Goal: Use online tool/utility: Use online tool/utility

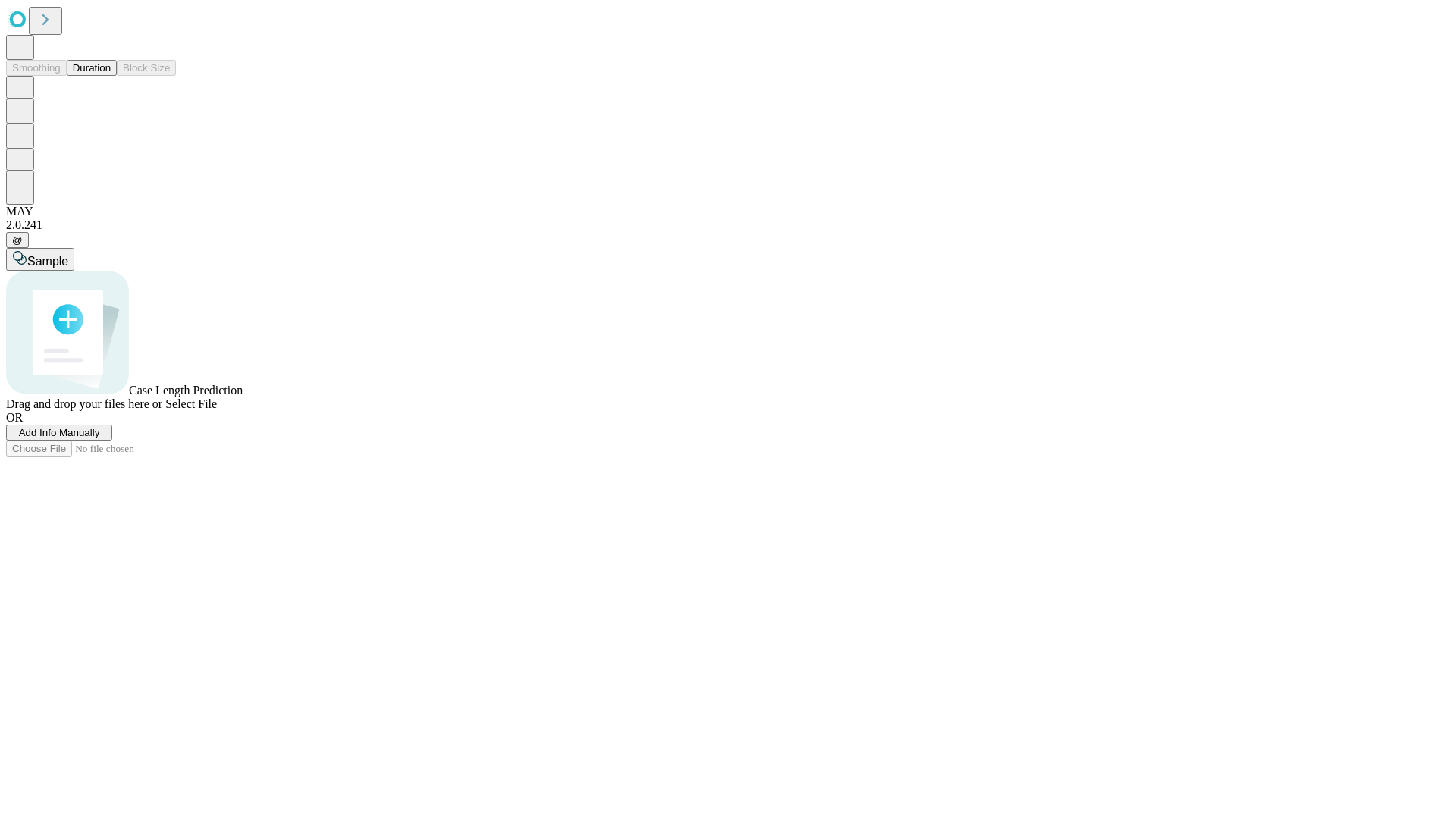
click at [217, 410] on span "Select File" at bounding box center [190, 404] width 51 height 13
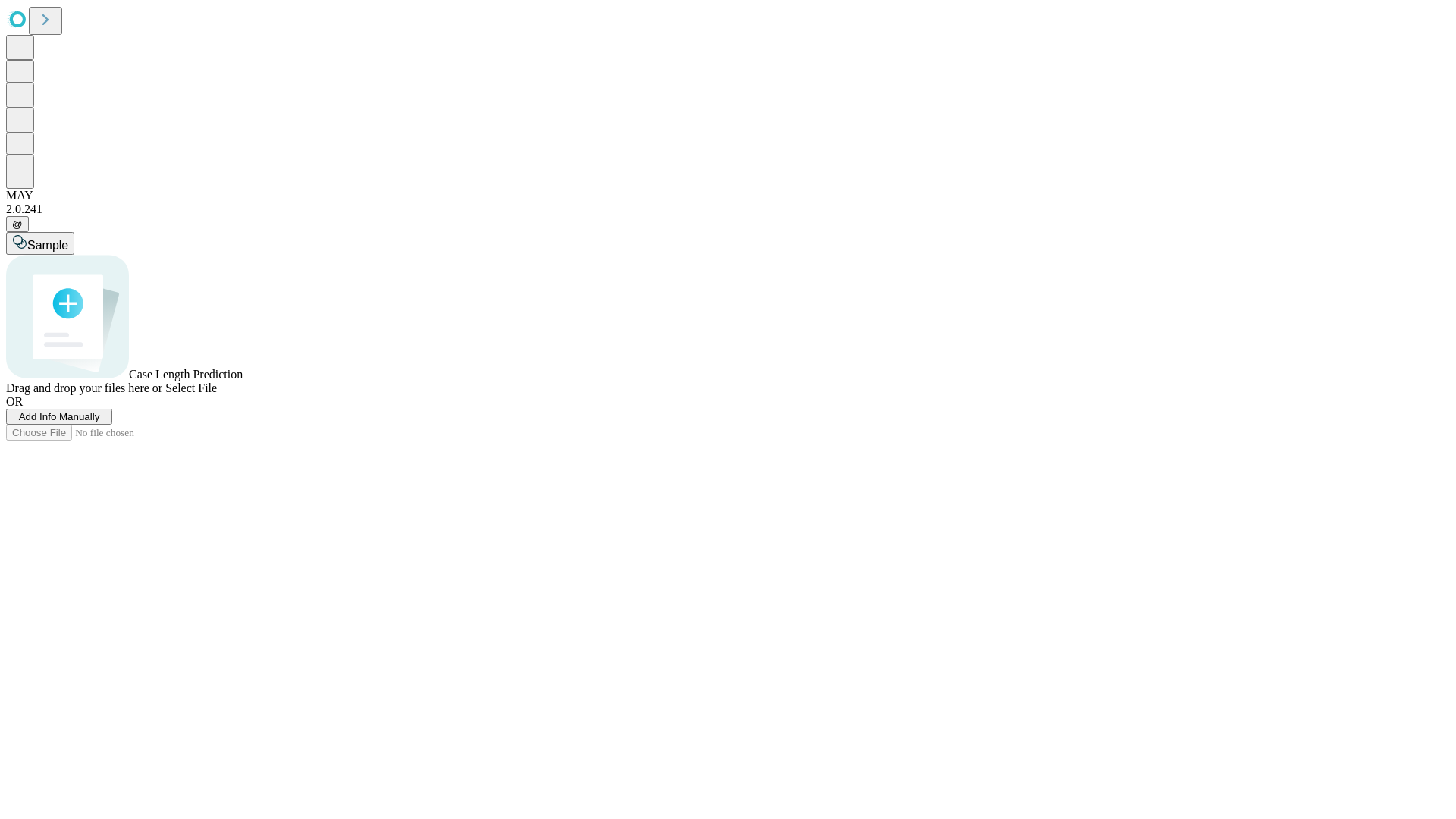
click at [217, 395] on span "Select File" at bounding box center [190, 388] width 51 height 13
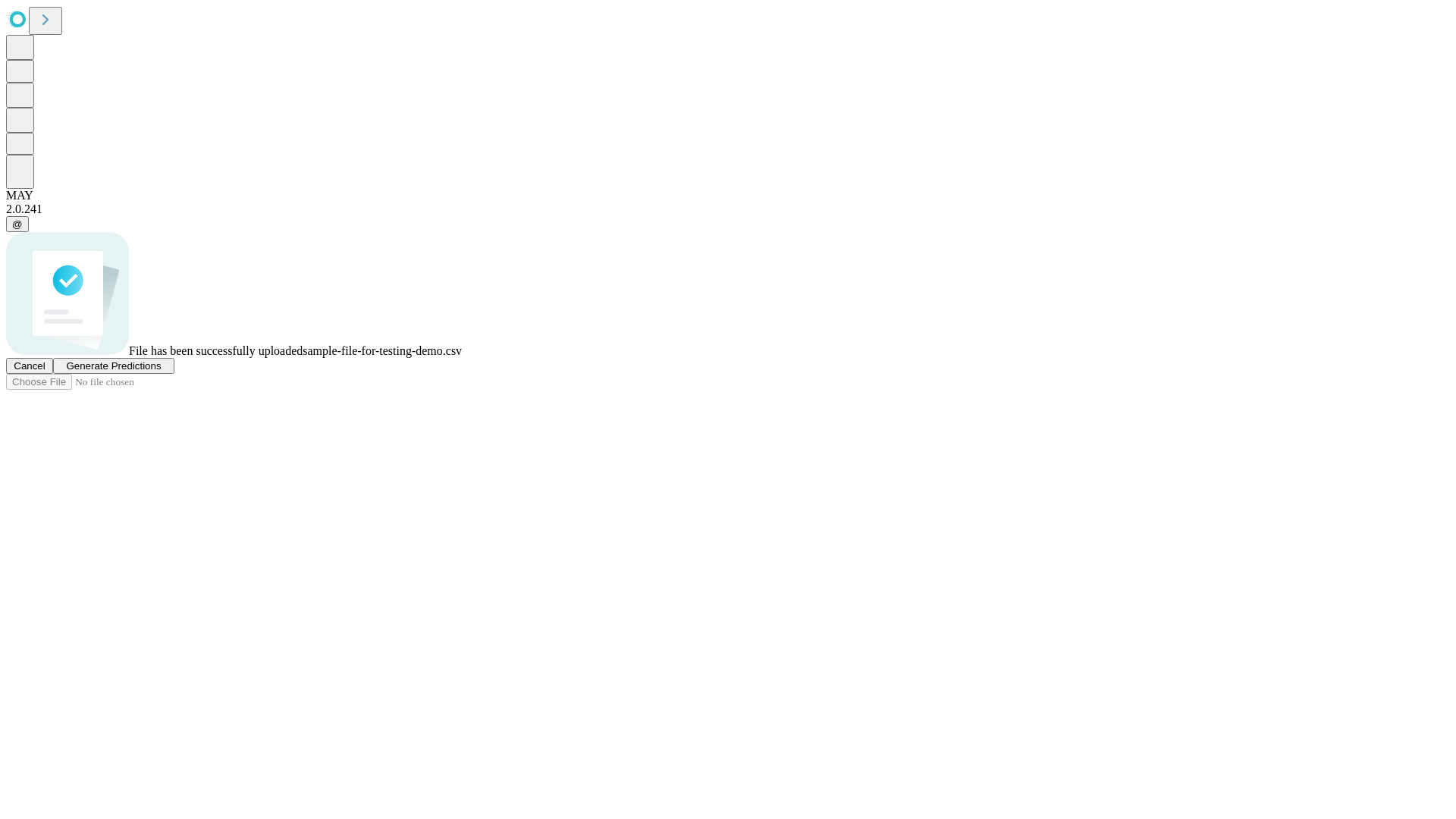
click at [161, 371] on span "Generate Predictions" at bounding box center [114, 366] width 95 height 12
